Goal: Complete application form

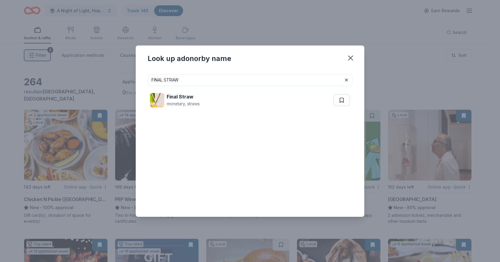
drag, startPoint x: 189, startPoint y: 81, endPoint x: 141, endPoint y: 80, distance: 48.2
click at [141, 80] on div "FINAL STRAW Final Straw monetary, straws" at bounding box center [250, 143] width 229 height 148
type input "FIREBIRDS"
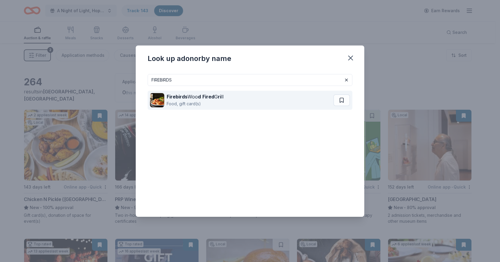
click at [202, 99] on div "Firebirds Woo d Fired G ri ll" at bounding box center [195, 96] width 57 height 7
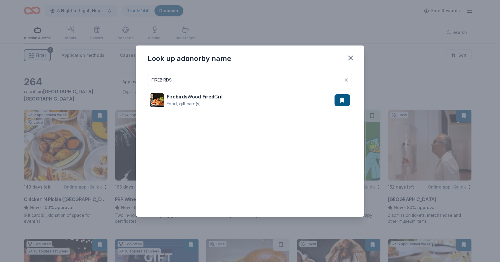
drag, startPoint x: 200, startPoint y: 79, endPoint x: 108, endPoint y: 72, distance: 91.9
click at [108, 72] on div "Look up a donor by name FIREBIRDS Firebirds Woo d Fired G ri ll Food, gift card…" at bounding box center [250, 131] width 500 height 262
click at [246, 83] on input at bounding box center [250, 80] width 205 height 12
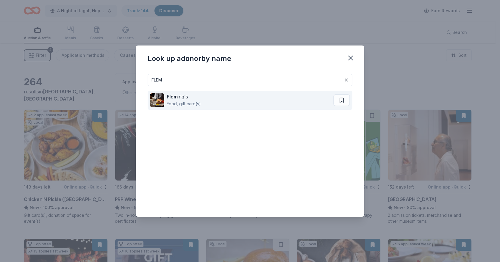
click at [170, 102] on div "Food, gift card(s)" at bounding box center [184, 103] width 34 height 7
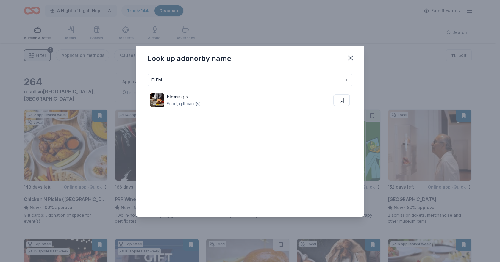
drag, startPoint x: 234, startPoint y: 78, endPoint x: 80, endPoint y: 81, distance: 153.6
click at [80, 80] on div "Look up a donor by name FLEM Flem ing's Food, gift card(s)" at bounding box center [250, 131] width 500 height 262
type input "FLUKE"
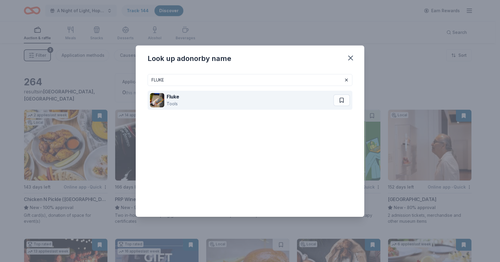
click at [165, 95] on div "Fluke Tools" at bounding box center [241, 100] width 183 height 19
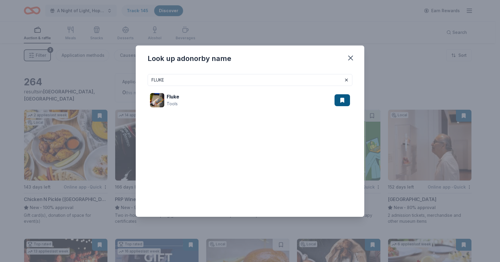
drag, startPoint x: 179, startPoint y: 82, endPoint x: 114, endPoint y: 73, distance: 65.7
click at [114, 73] on div "Look up a donor by name FLUKE Fluke Tools" at bounding box center [250, 131] width 500 height 262
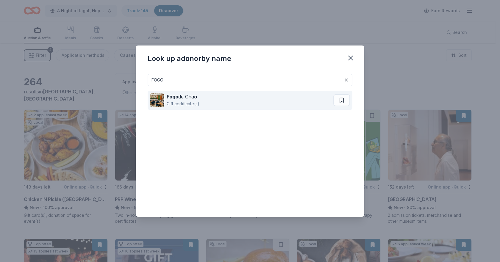
type input "FOGO"
click at [168, 102] on div "Gift certificate(s)" at bounding box center [183, 103] width 33 height 7
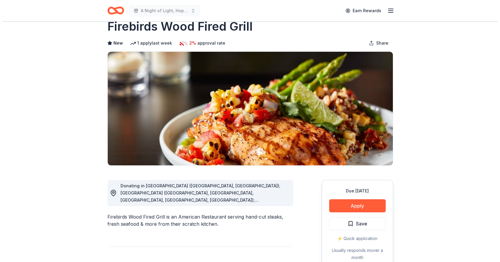
scroll to position [30, 0]
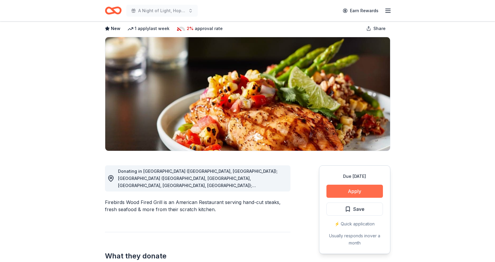
click at [346, 190] on button "Apply" at bounding box center [355, 191] width 57 height 13
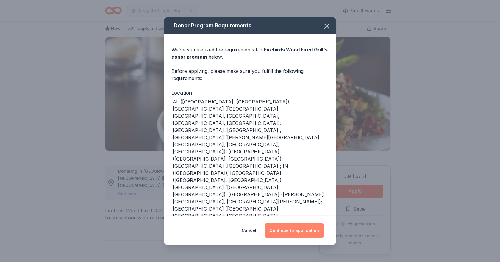
click at [303, 232] on button "Continue to application" at bounding box center [294, 230] width 59 height 14
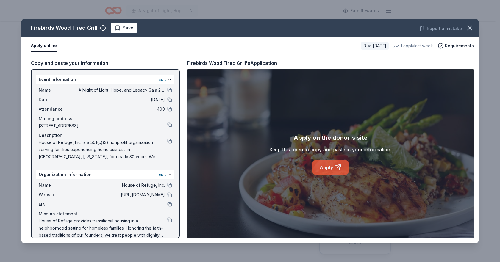
click at [331, 165] on link "Apply" at bounding box center [330, 167] width 36 height 14
click at [467, 30] on icon "button" at bounding box center [469, 28] width 8 height 8
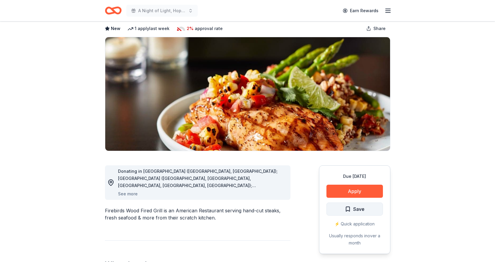
click at [360, 208] on span "Save" at bounding box center [359, 209] width 11 height 8
click at [360, 208] on html "A Night of Light, Hope, and Legacy Gala 2026 Earn Rewards Due in 143 days Share…" at bounding box center [247, 101] width 495 height 262
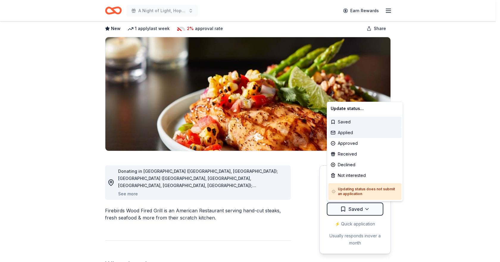
click at [357, 133] on div "Applied" at bounding box center [364, 132] width 73 height 11
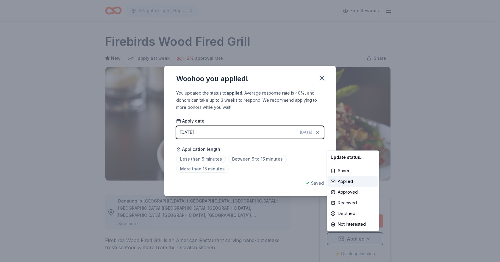
click at [323, 79] on html "A Night of Light, Hope, and Legacy Gala 2026 Earn Rewards Due in 143 days Share…" at bounding box center [250, 131] width 500 height 262
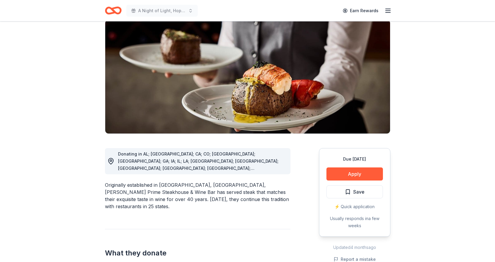
scroll to position [89, 0]
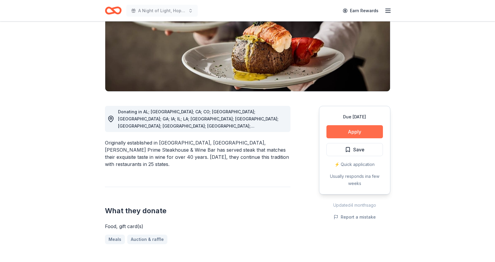
click at [350, 130] on button "Apply" at bounding box center [355, 131] width 57 height 13
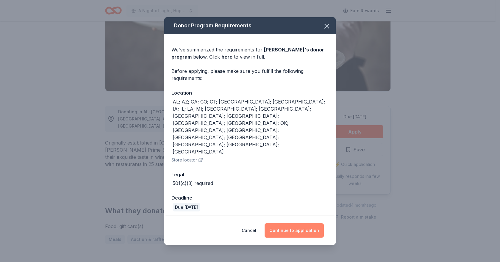
click at [281, 223] on button "Continue to application" at bounding box center [294, 230] width 59 height 14
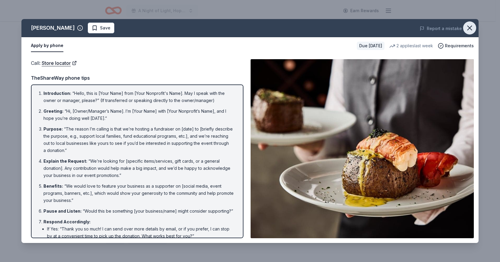
drag, startPoint x: 474, startPoint y: 32, endPoint x: 462, endPoint y: 32, distance: 11.3
click at [474, 32] on button "button" at bounding box center [469, 27] width 13 height 13
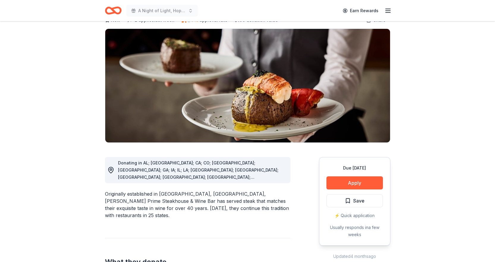
scroll to position [0, 0]
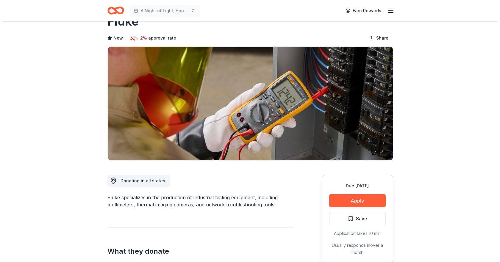
scroll to position [30, 0]
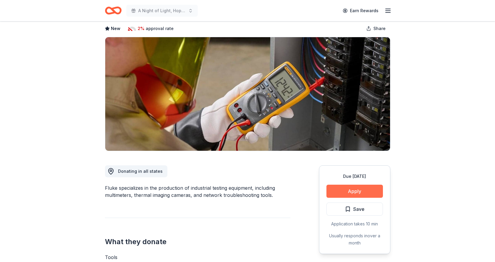
click at [354, 194] on button "Apply" at bounding box center [355, 191] width 57 height 13
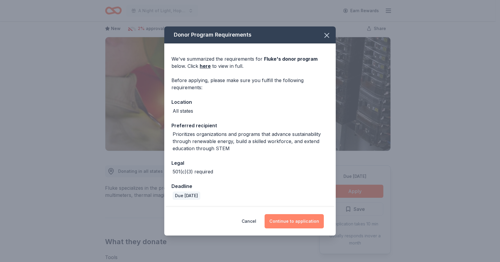
click at [306, 220] on button "Continue to application" at bounding box center [294, 221] width 59 height 14
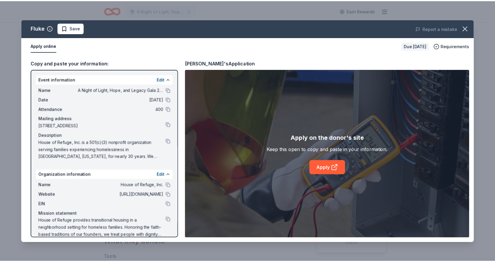
scroll to position [8, 0]
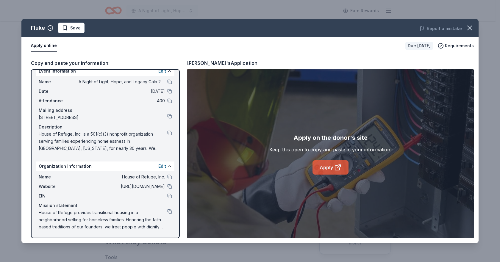
click at [329, 169] on link "Apply" at bounding box center [330, 167] width 36 height 14
click at [465, 28] on button "button" at bounding box center [469, 27] width 13 height 13
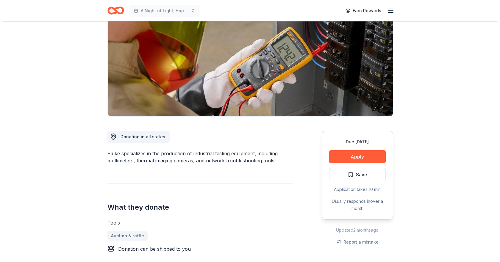
scroll to position [149, 0]
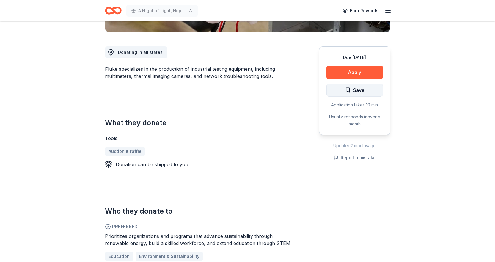
click at [372, 87] on button "Save" at bounding box center [355, 90] width 57 height 13
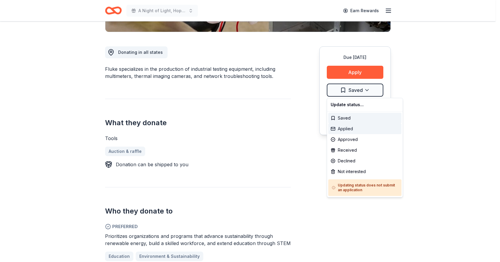
click at [358, 130] on div "Applied" at bounding box center [364, 128] width 73 height 11
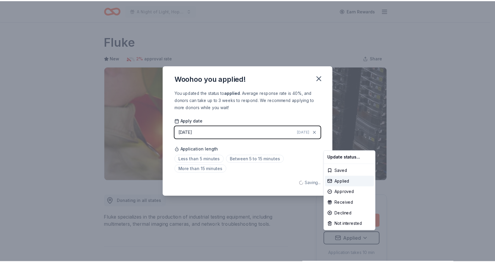
scroll to position [0, 0]
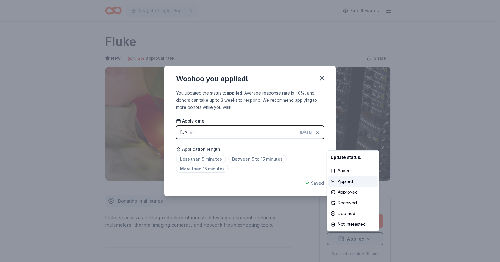
click at [320, 77] on html "A Night of Light, Hope, and Legacy Gala 2026 Earn Rewards Due in 143 days Share…" at bounding box center [250, 131] width 500 height 262
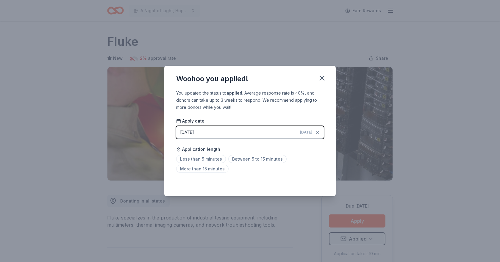
click at [328, 82] on div "Woohoo you applied!" at bounding box center [249, 78] width 171 height 24
click at [323, 79] on icon "button" at bounding box center [322, 78] width 4 height 4
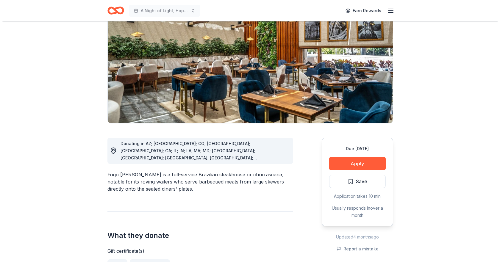
scroll to position [60, 0]
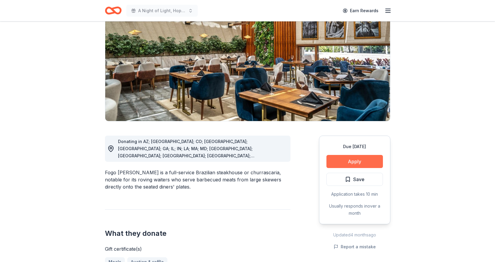
click at [346, 160] on button "Apply" at bounding box center [355, 161] width 57 height 13
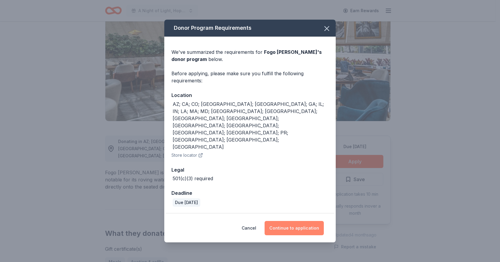
click at [295, 221] on button "Continue to application" at bounding box center [294, 228] width 59 height 14
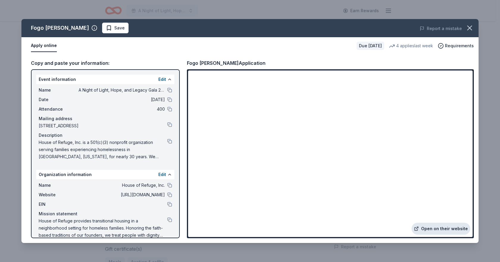
click at [453, 229] on link "Open on their website" at bounding box center [441, 229] width 59 height 12
